Goal: Task Accomplishment & Management: Complete application form

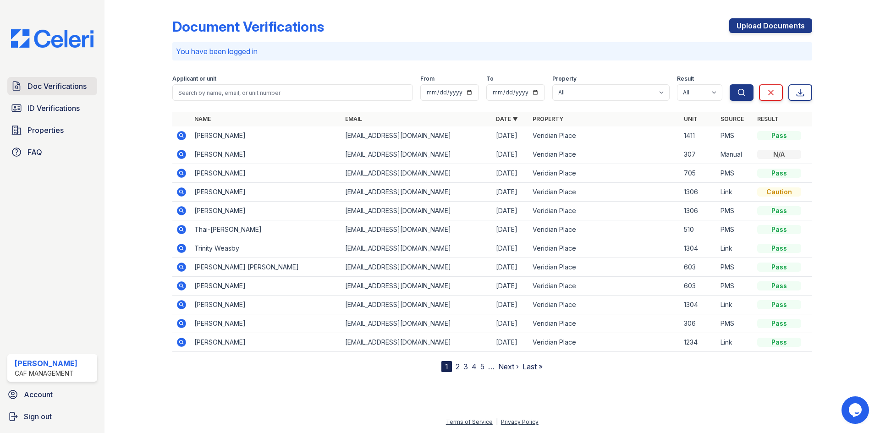
click at [45, 92] on link "Doc Verifications" at bounding box center [52, 86] width 90 height 18
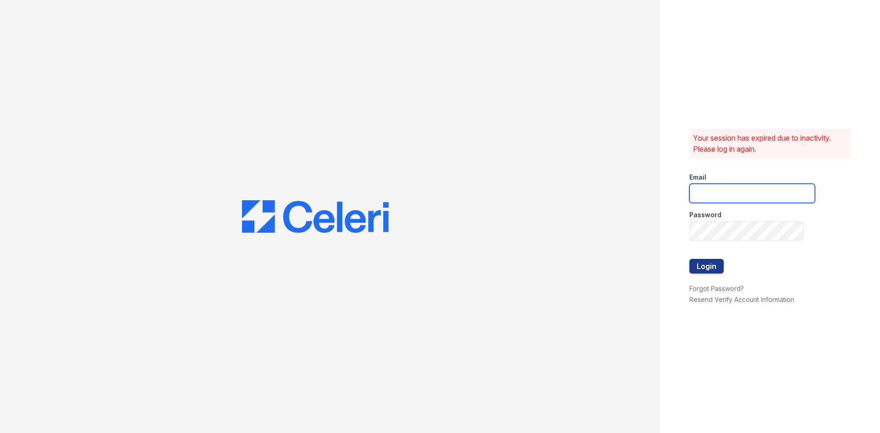
type input "[EMAIL_ADDRESS][DOMAIN_NAME]"
click at [700, 263] on button "Login" at bounding box center [706, 266] width 34 height 15
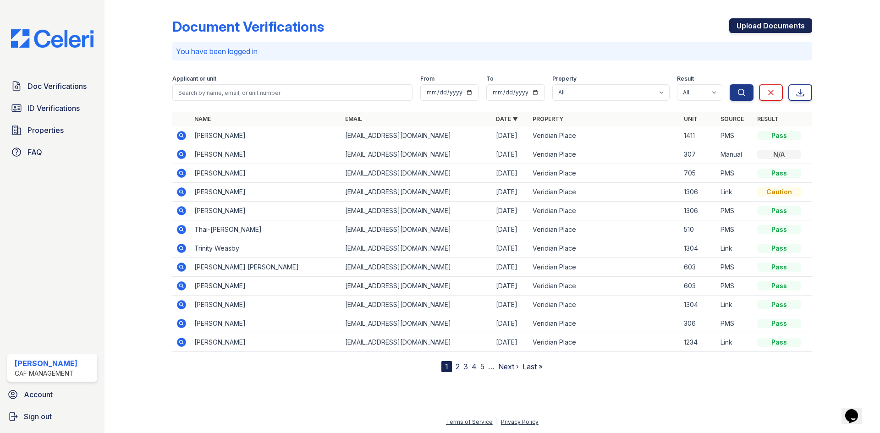
click at [780, 31] on link "Upload Documents" at bounding box center [770, 25] width 83 height 15
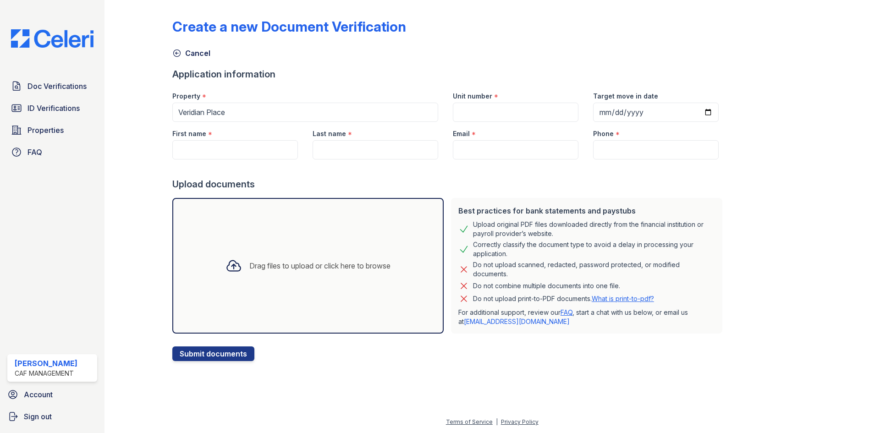
click at [309, 267] on div "Drag files to upload or click here to browse" at bounding box center [319, 265] width 141 height 11
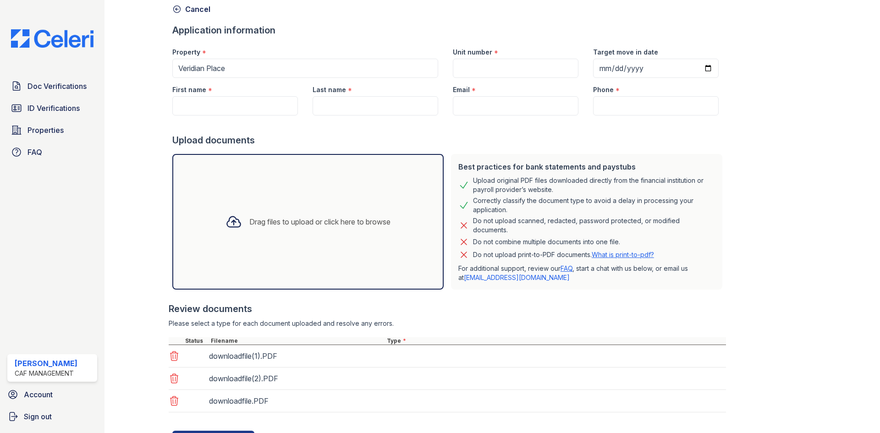
scroll to position [88, 0]
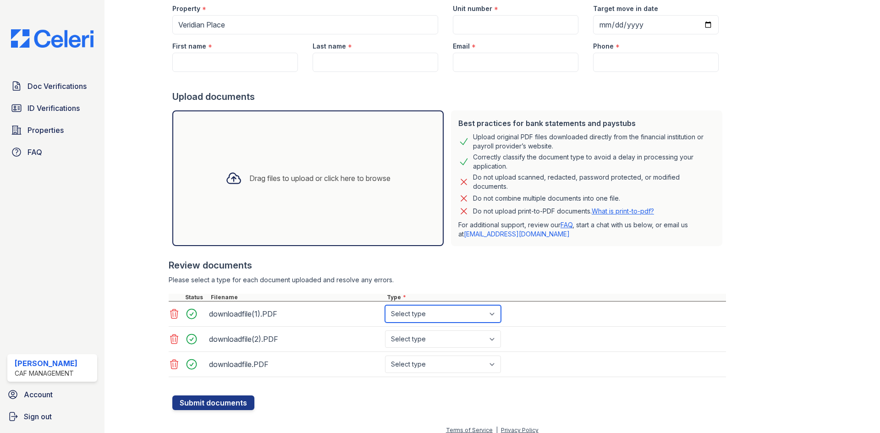
click at [417, 314] on select "Select type Paystub Bank Statement Offer Letter Tax Documents Benefit Award Let…" at bounding box center [443, 313] width 116 height 17
select select "paystub"
click at [385, 305] on select "Select type Paystub Bank Statement Offer Letter Tax Documents Benefit Award Let…" at bounding box center [443, 313] width 116 height 17
click at [426, 334] on select "Select type Paystub Bank Statement Offer Letter Tax Documents Benefit Award Let…" at bounding box center [443, 338] width 116 height 17
select select "paystub"
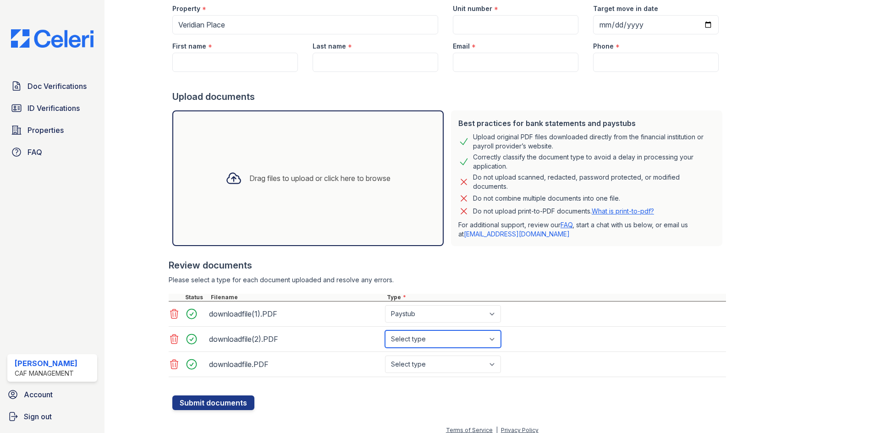
click at [385, 330] on select "Select type Paystub Bank Statement Offer Letter Tax Documents Benefit Award Let…" at bounding box center [443, 338] width 116 height 17
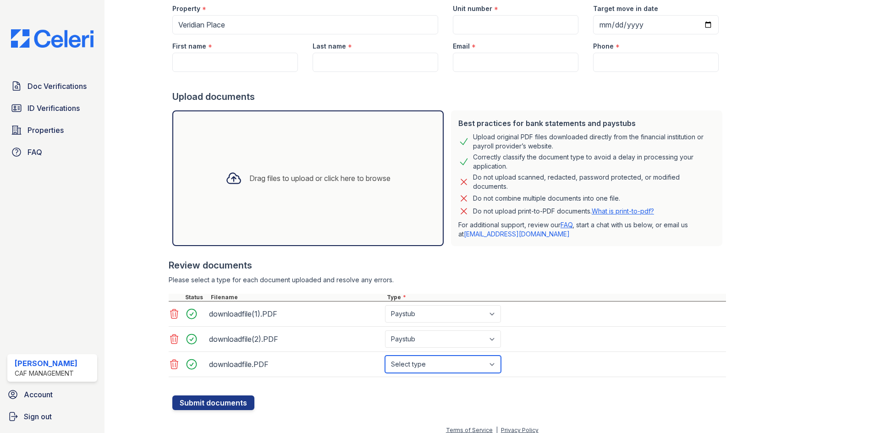
drag, startPoint x: 438, startPoint y: 364, endPoint x: 438, endPoint y: 357, distance: 6.9
click at [438, 363] on select "Select type Paystub Bank Statement Offer Letter Tax Documents Benefit Award Let…" at bounding box center [443, 364] width 116 height 17
select select "paystub"
click at [385, 356] on select "Select type Paystub Bank Statement Offer Letter Tax Documents Benefit Award Let…" at bounding box center [443, 364] width 116 height 17
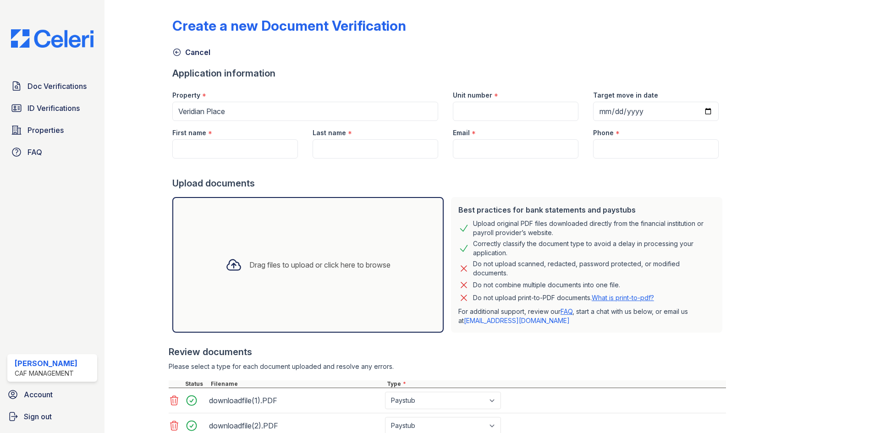
scroll to position [0, 0]
click at [224, 150] on input "First name" at bounding box center [235, 149] width 126 height 19
paste input "Roberth"
type input "Roberth"
click at [379, 144] on input "Last name" at bounding box center [376, 149] width 126 height 19
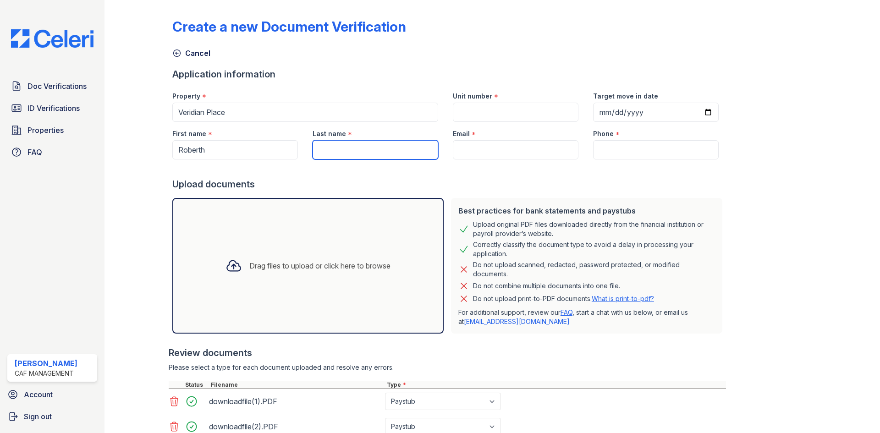
paste input "Nasariego"
type input "Nasariego"
click at [459, 145] on input "Email" at bounding box center [516, 149] width 126 height 19
paste input "roberthnasariego1@gmail.com"
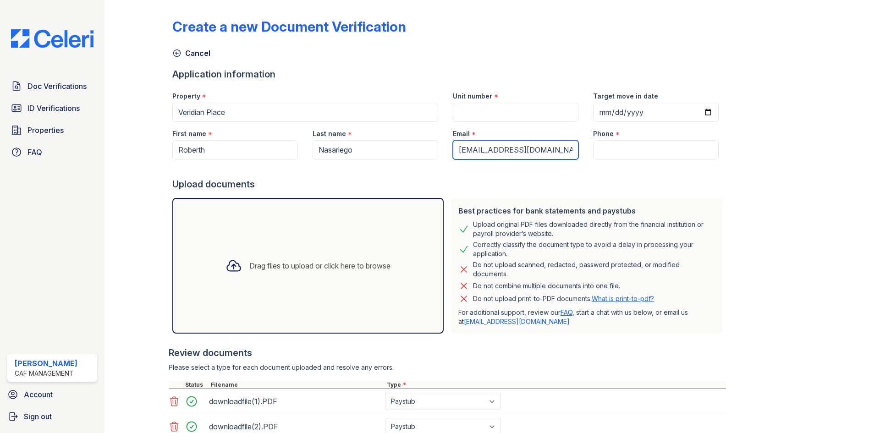
type input "roberthnasariego1@gmail.com"
click at [638, 150] on input "Phone" at bounding box center [656, 149] width 126 height 19
paste input "(432) 312-9192"
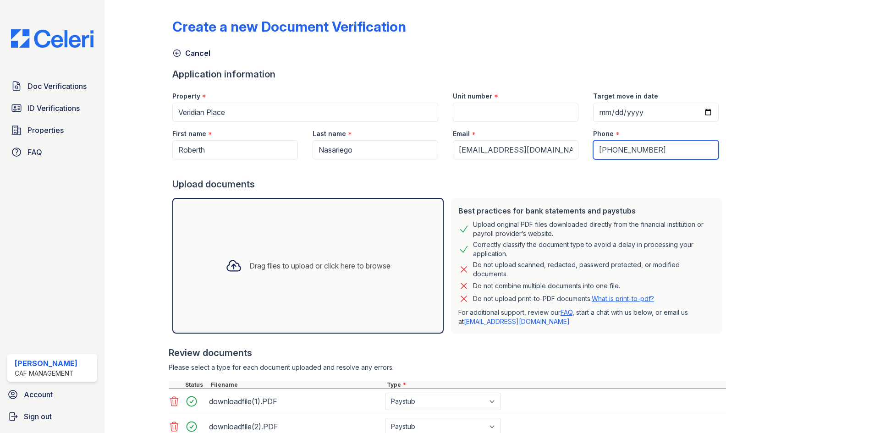
type input "(432) 312-9192"
click at [511, 109] on input "Unit number" at bounding box center [516, 112] width 126 height 19
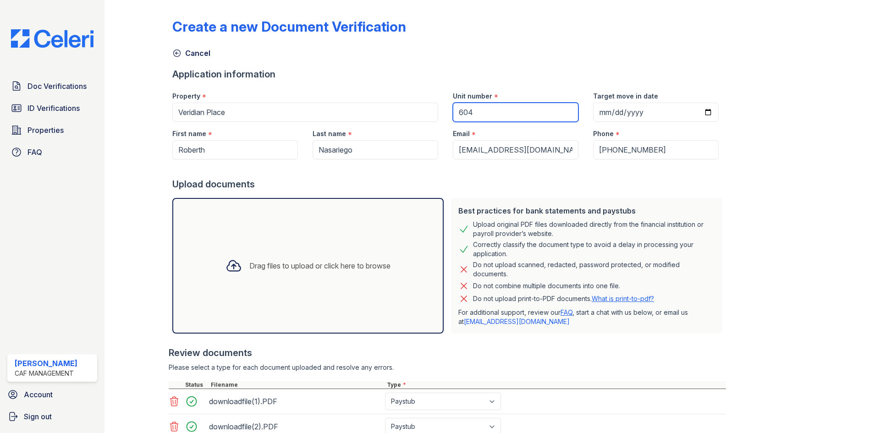
type input "604"
click at [694, 115] on input "Target move in date" at bounding box center [656, 112] width 126 height 19
click at [700, 114] on input "Target move in date" at bounding box center [656, 112] width 126 height 19
click at [696, 115] on input "Target move in date" at bounding box center [656, 112] width 126 height 19
type input "2025-09-26"
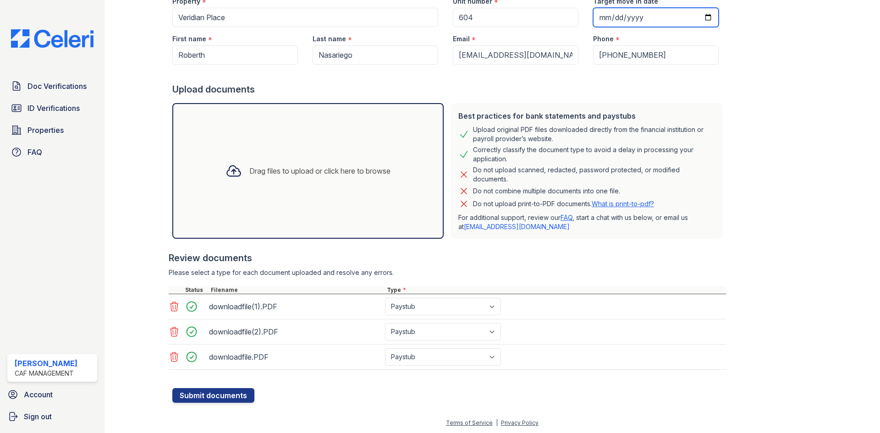
scroll to position [96, 0]
click at [245, 400] on button "Submit documents" at bounding box center [213, 394] width 82 height 15
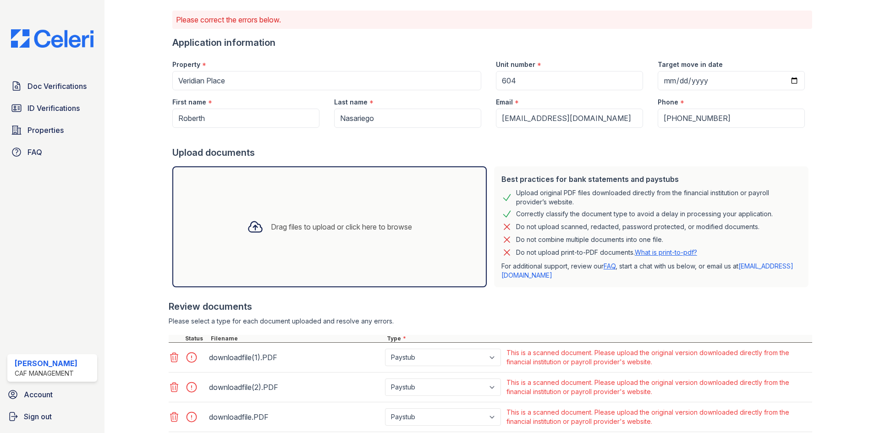
scroll to position [0, 0]
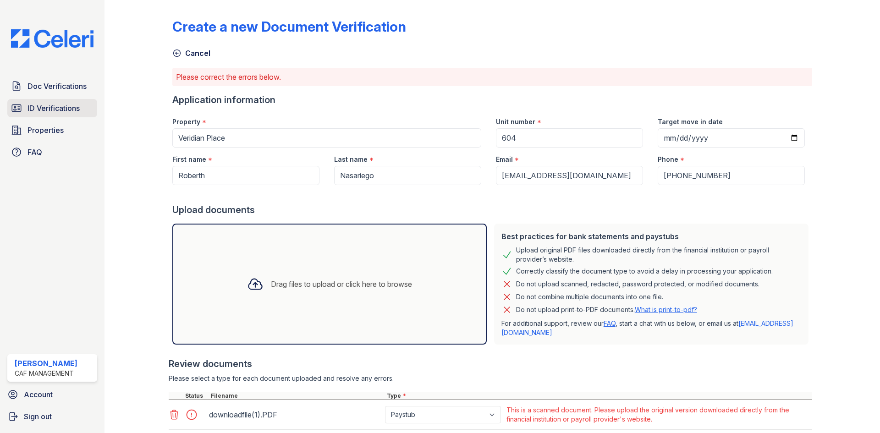
click at [59, 112] on span "ID Verifications" at bounding box center [53, 108] width 52 height 11
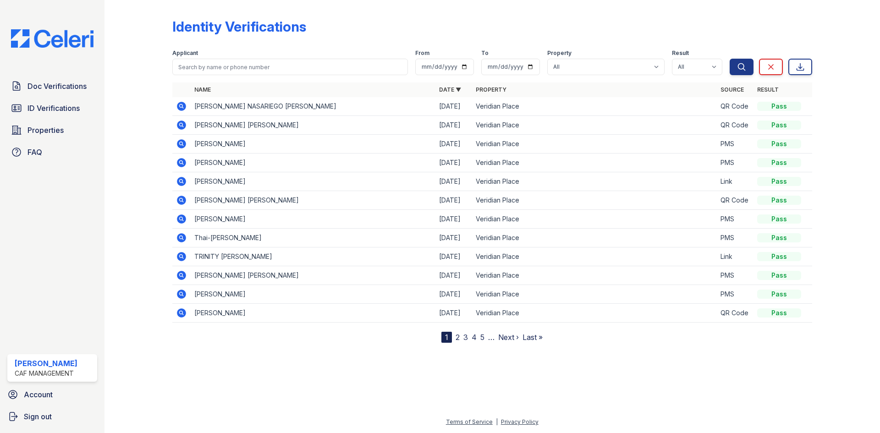
click at [179, 103] on icon at bounding box center [181, 106] width 11 height 11
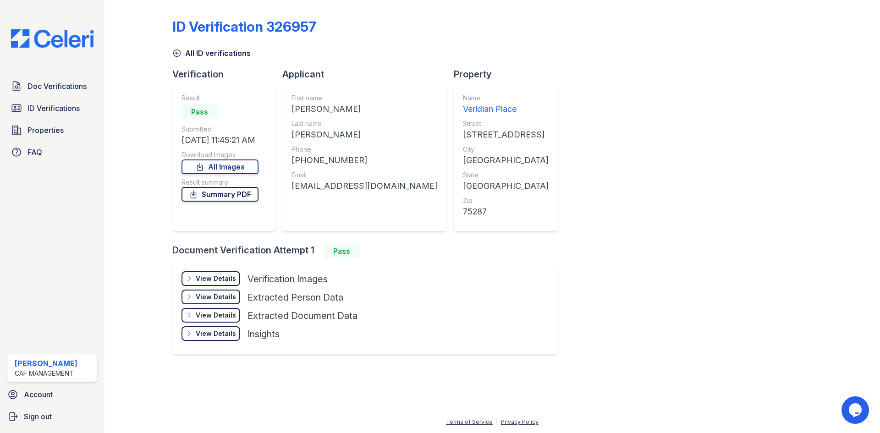
click at [211, 194] on link "Summary PDF" at bounding box center [219, 194] width 77 height 15
click at [229, 276] on div "View Details" at bounding box center [216, 278] width 40 height 9
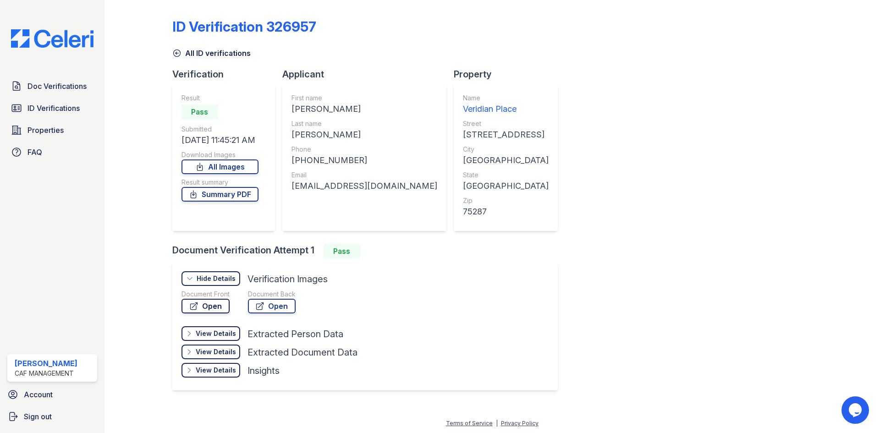
click at [194, 307] on icon at bounding box center [193, 306] width 7 height 7
